Goal: Check status

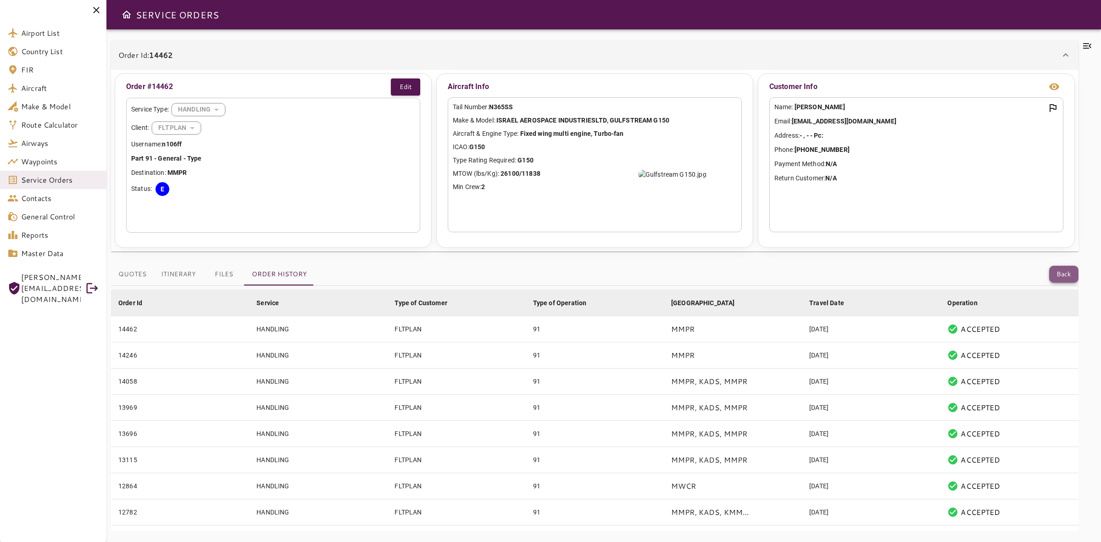
click at [1073, 273] on button "Back" at bounding box center [1063, 274] width 29 height 17
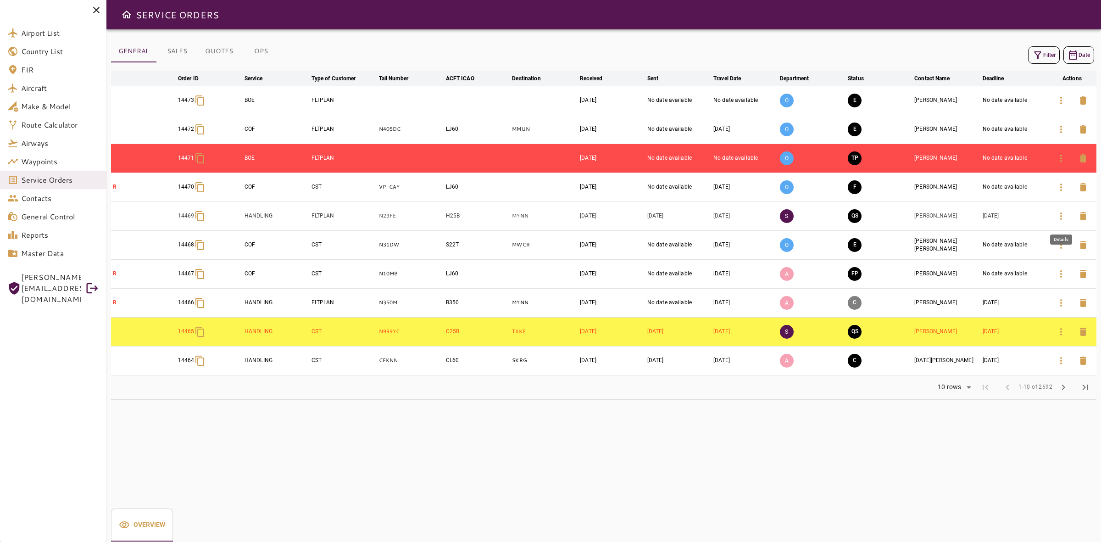
click at [1054, 217] on button "button" at bounding box center [1061, 216] width 22 height 22
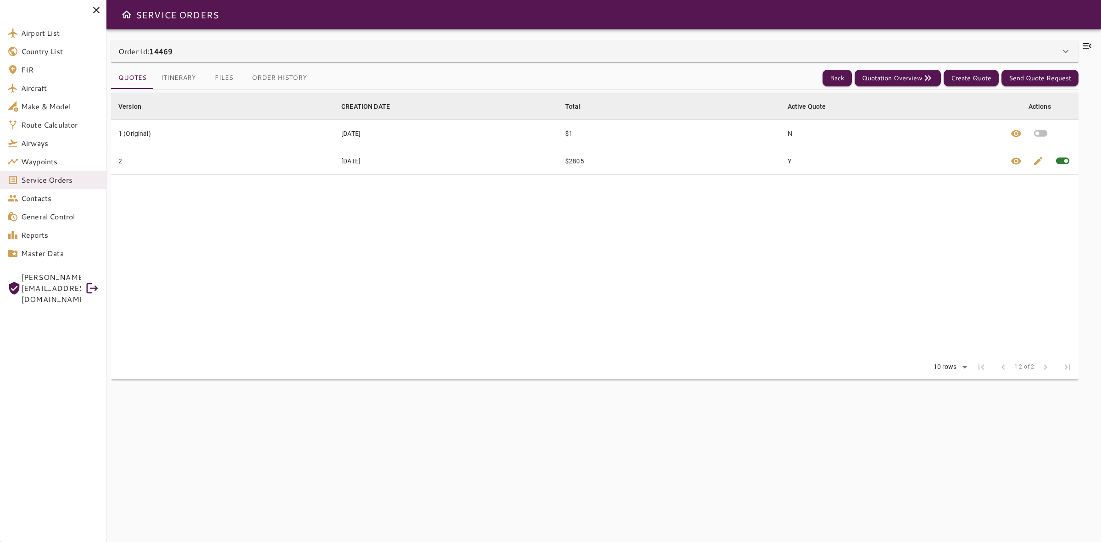
click at [542, 47] on div "Order Id: 14469" at bounding box center [589, 51] width 942 height 11
